Goal: Check status: Check status

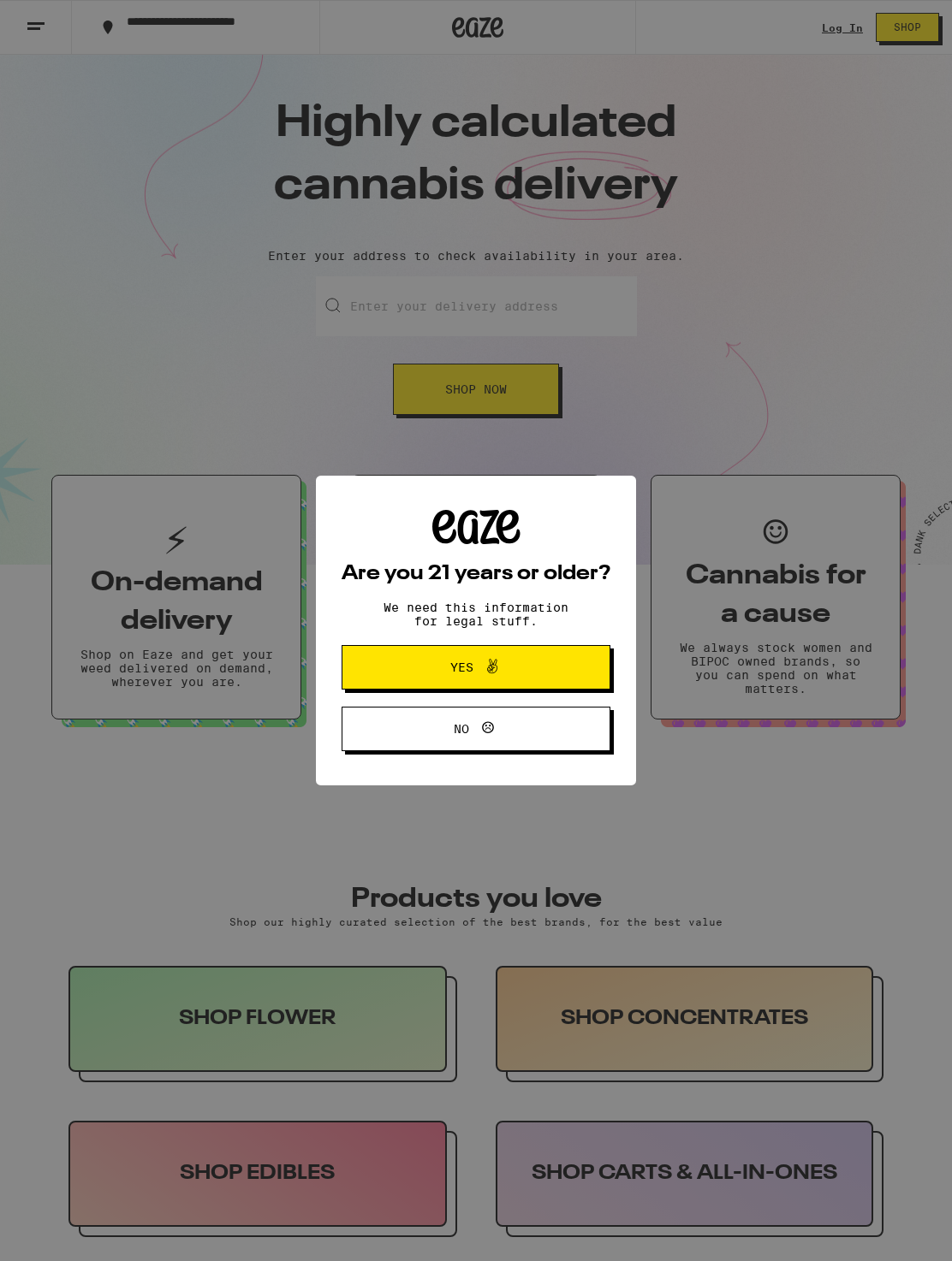
click at [583, 18] on div "Are you 21 years or older? We need this information for legal stuff. Yes No" at bounding box center [476, 630] width 952 height 1261
drag, startPoint x: 842, startPoint y: 24, endPoint x: 828, endPoint y: 41, distance: 22.0
click at [583, 24] on div "Are you 21 years or older? We need this information for legal stuff. Yes No" at bounding box center [476, 630] width 952 height 1261
click at [477, 669] on span at bounding box center [488, 667] width 30 height 23
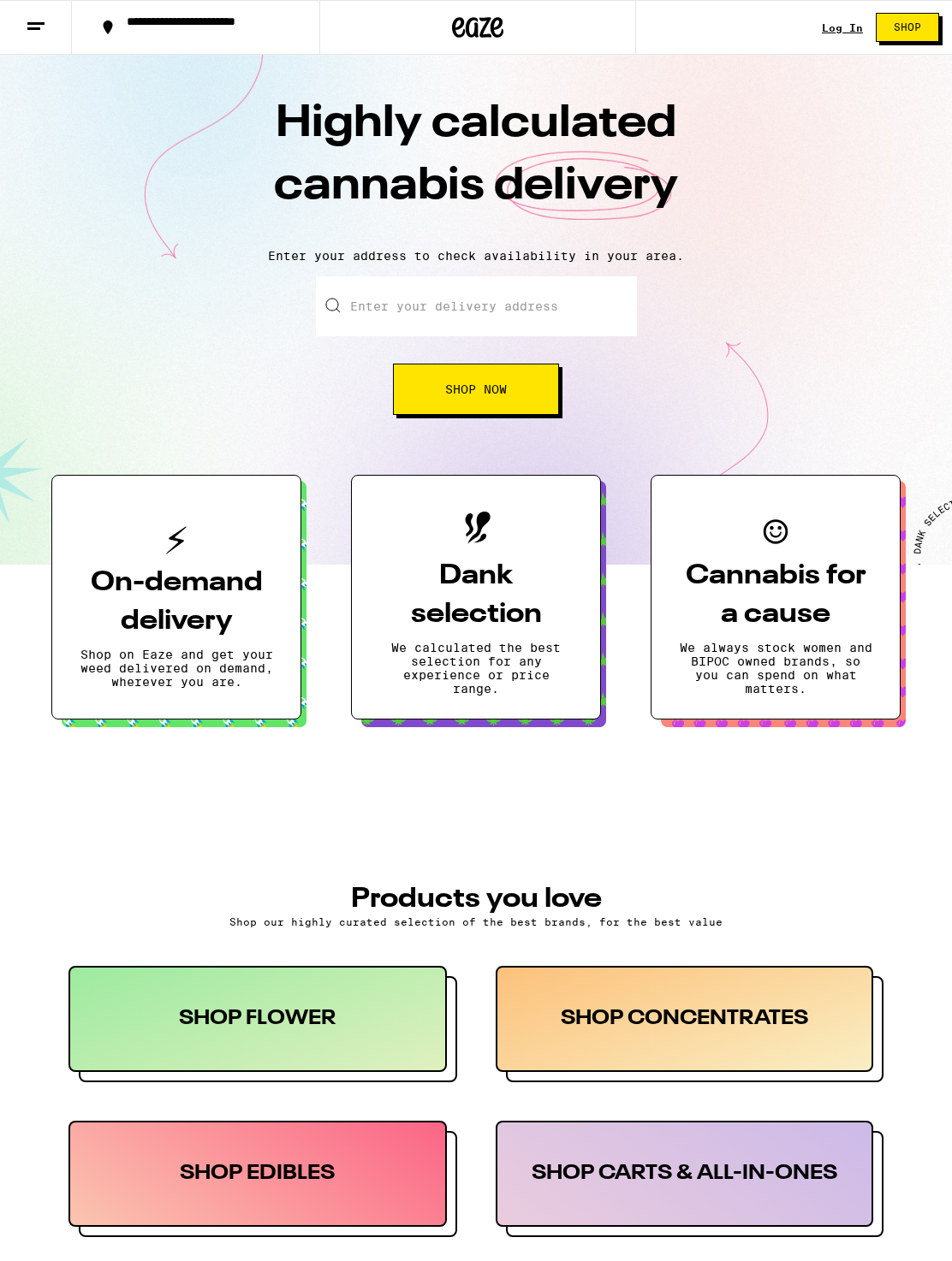
click at [583, 26] on link "Log In" at bounding box center [842, 28] width 41 height 11
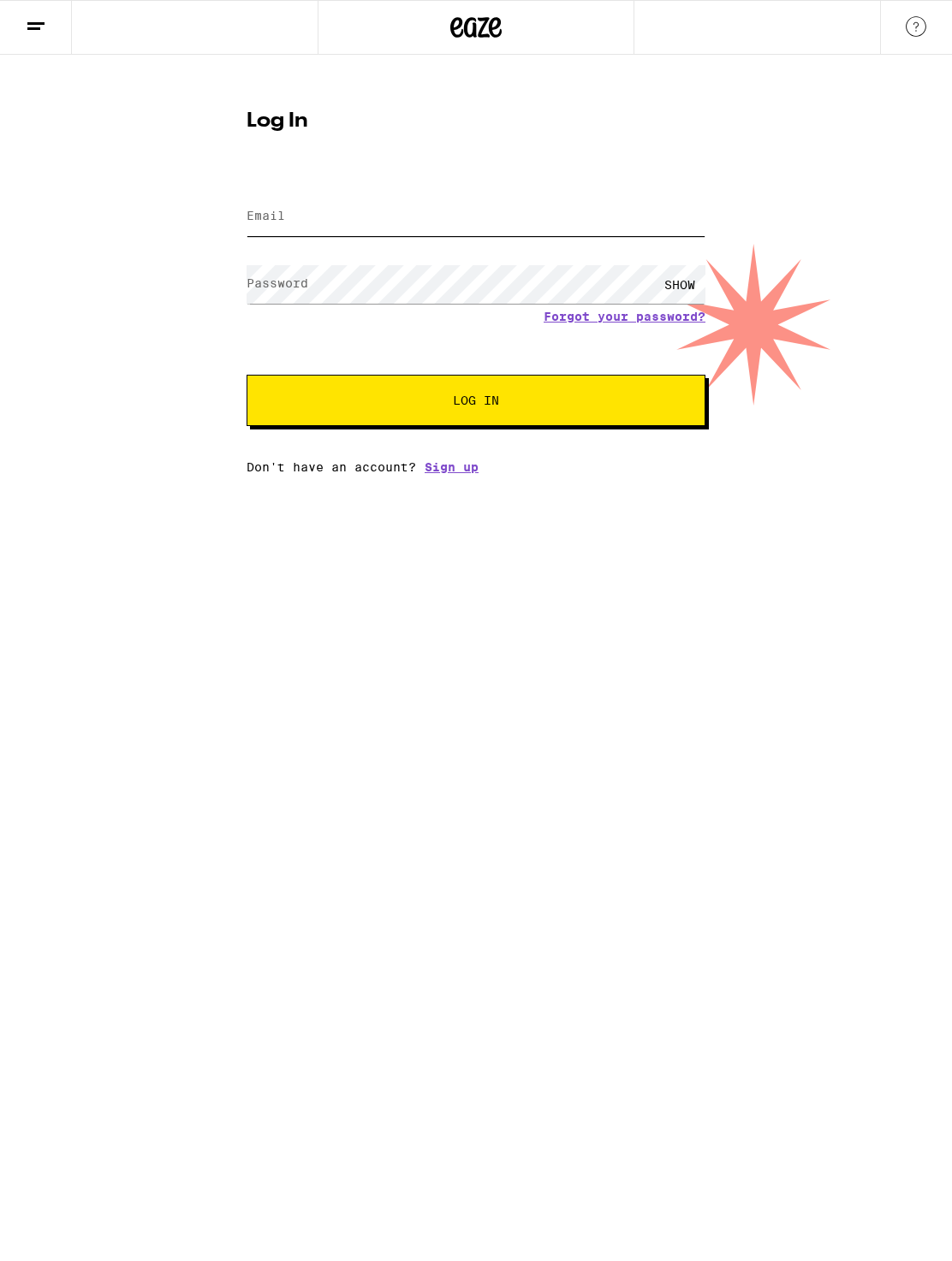
type input "[PERSON_NAME][EMAIL_ADDRESS][DOMAIN_NAME]"
click at [347, 220] on input "[PERSON_NAME][EMAIL_ADDRESS][DOMAIN_NAME]" at bounding box center [476, 216] width 458 height 38
click at [463, 413] on button "Log In" at bounding box center [476, 400] width 458 height 51
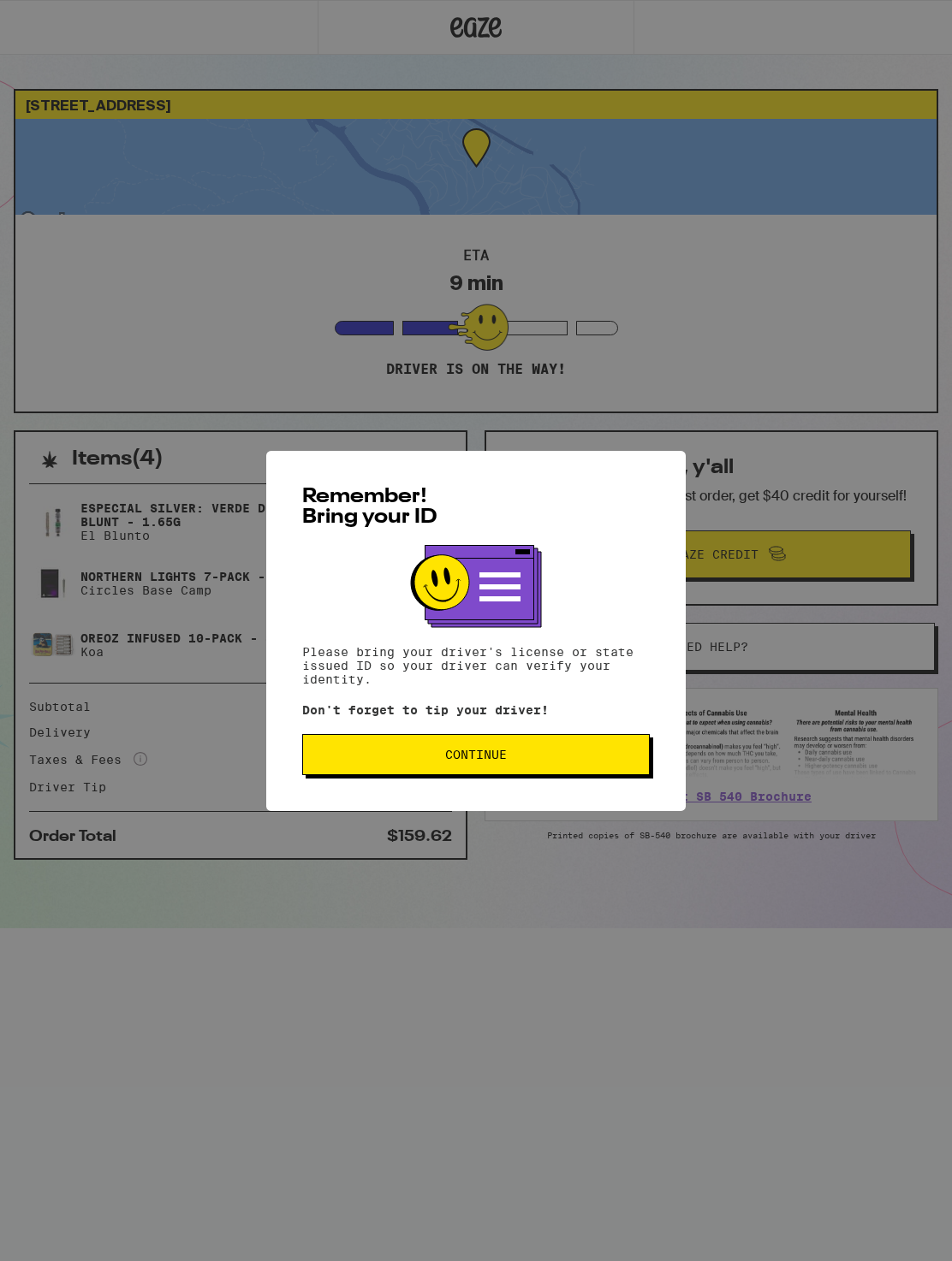
click at [488, 752] on span "Continue" at bounding box center [475, 754] width 62 height 12
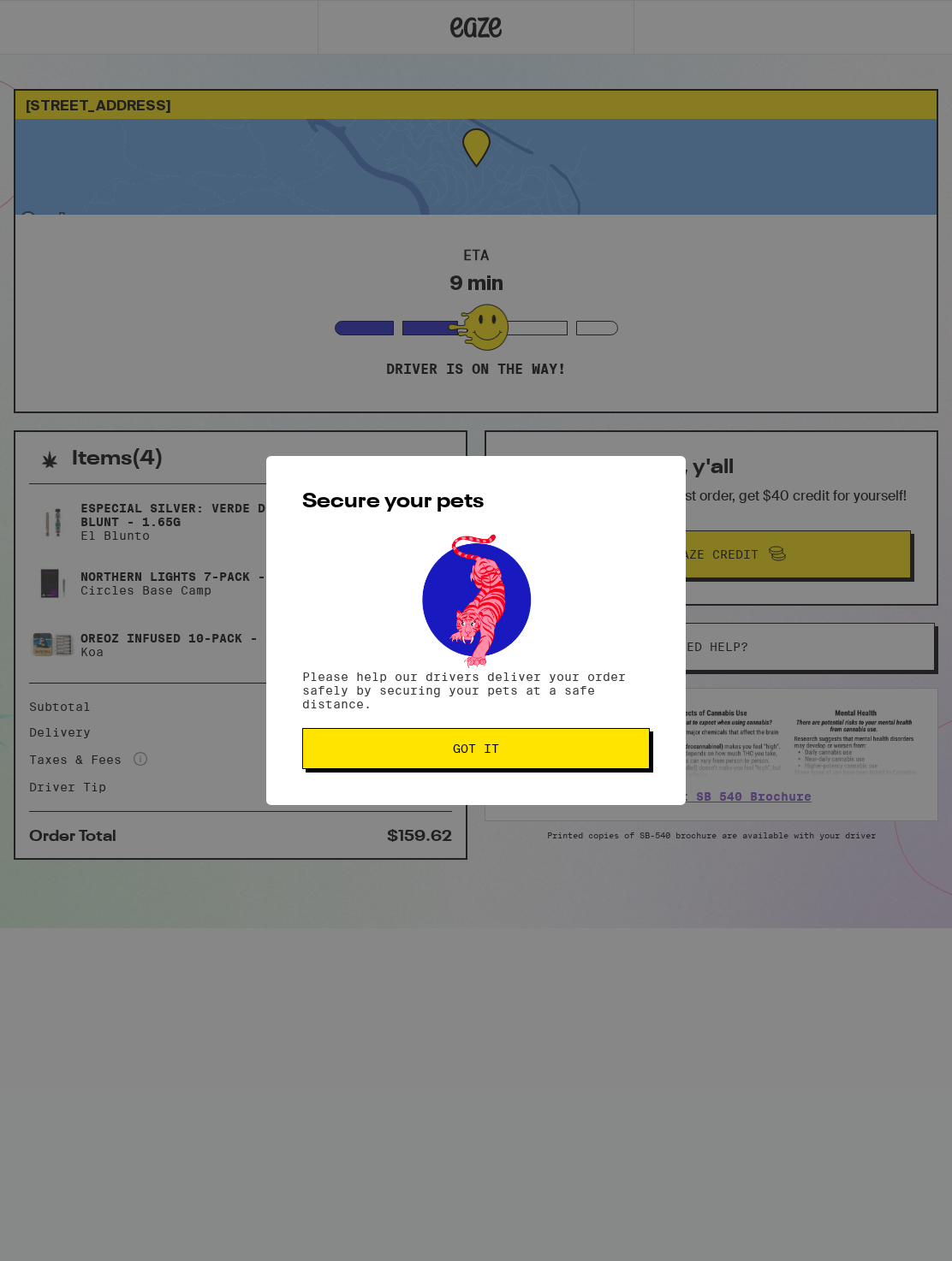
click at [489, 752] on span "Got it" at bounding box center [475, 749] width 46 height 12
